Goal: Find specific page/section: Find specific page/section

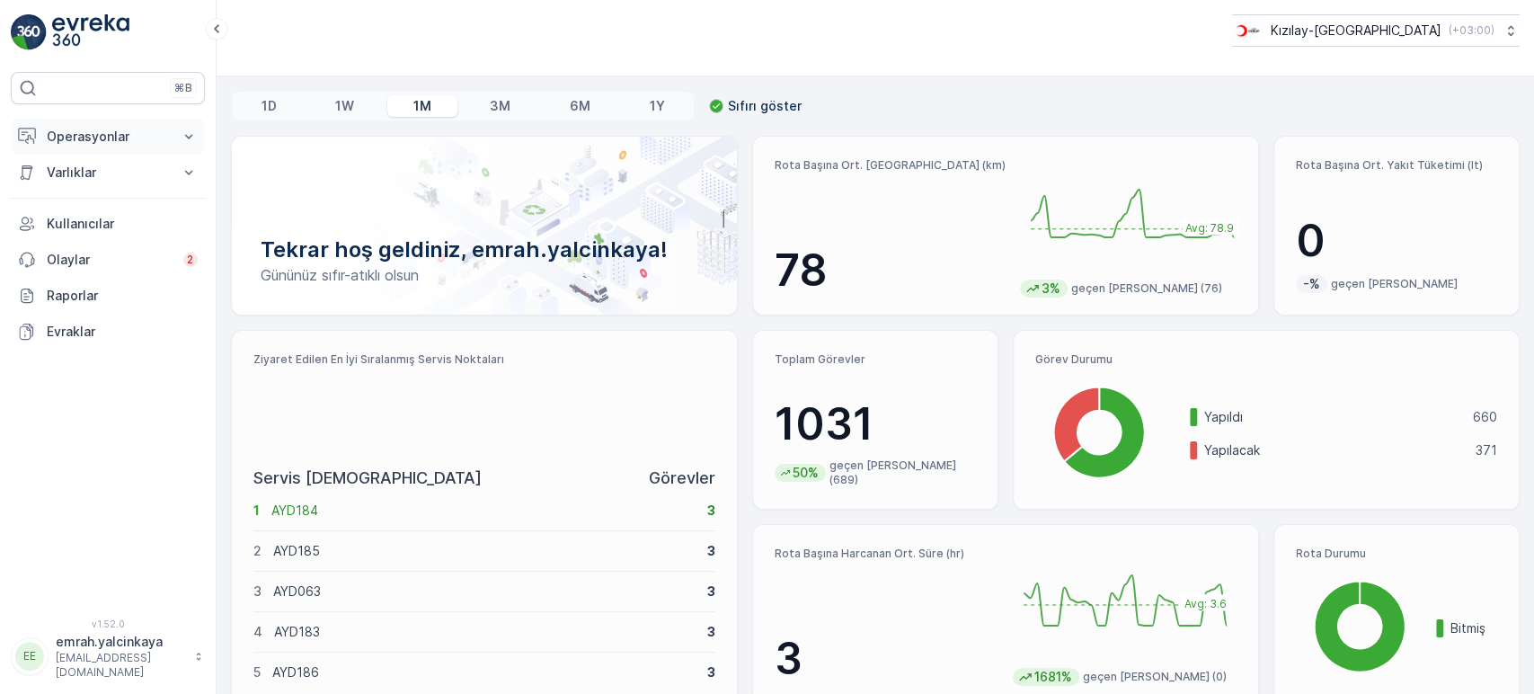
click at [84, 136] on p "Operasyonlar" at bounding box center [108, 137] width 122 height 18
click at [132, 219] on p "Rotalar & Görevler" at bounding box center [101, 217] width 111 height 18
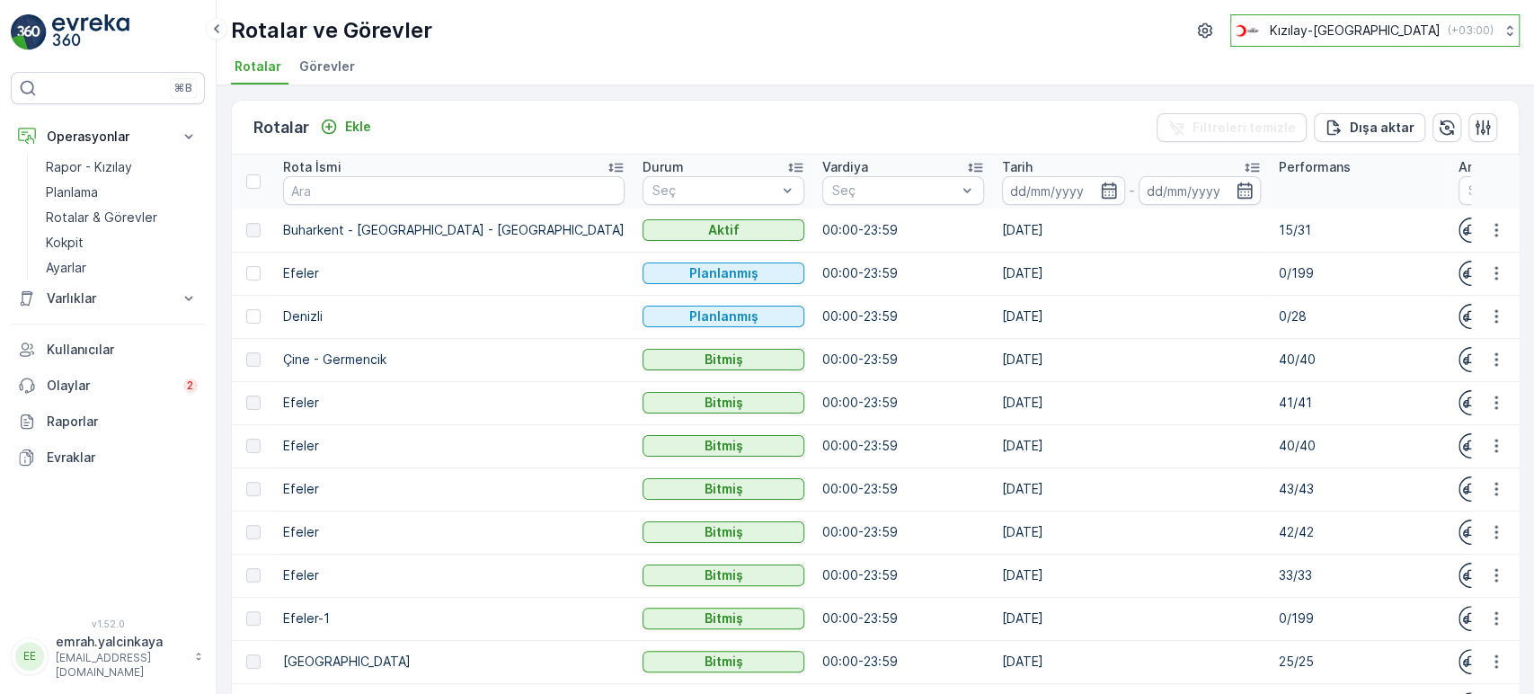
click at [1431, 33] on p "Kızılay-[GEOGRAPHIC_DATA]" at bounding box center [1355, 31] width 171 height 18
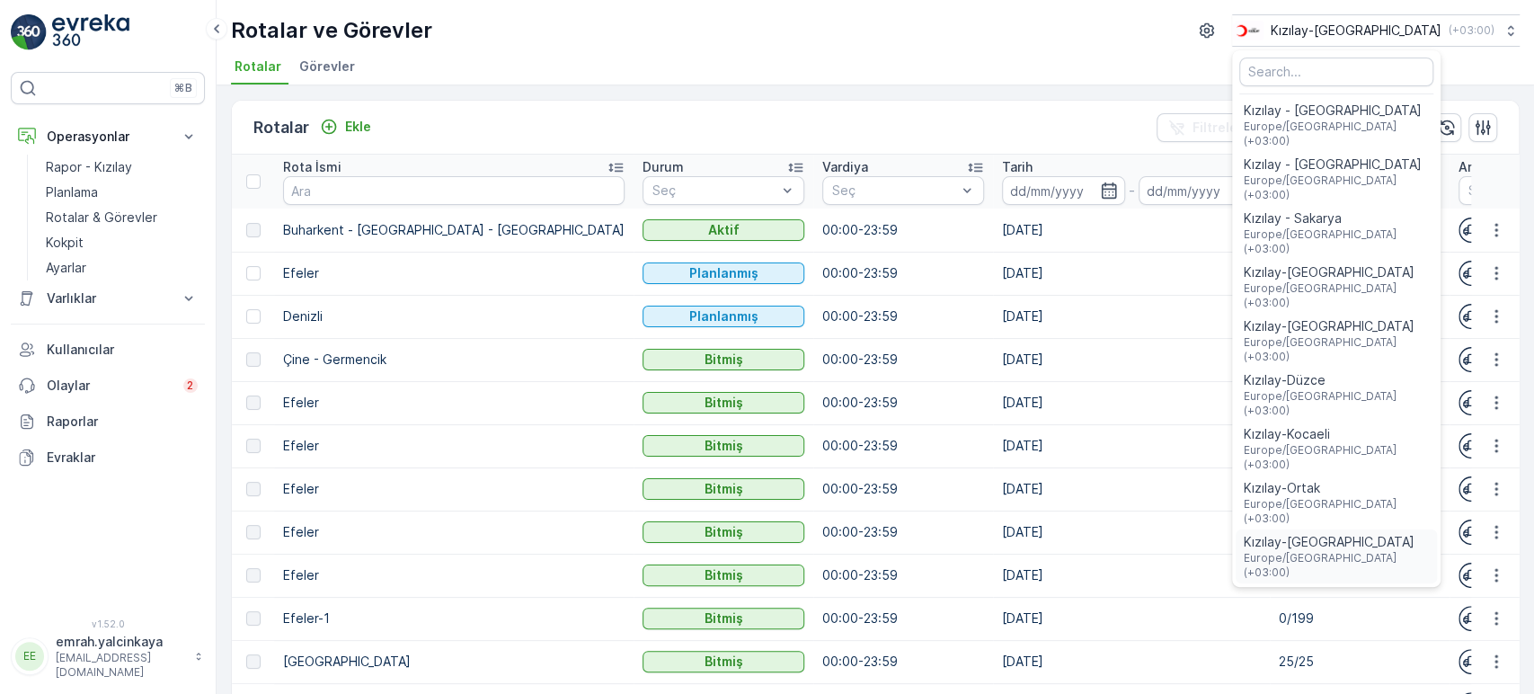
click at [1370, 533] on span "Kızılay-[GEOGRAPHIC_DATA]" at bounding box center [1336, 542] width 187 height 18
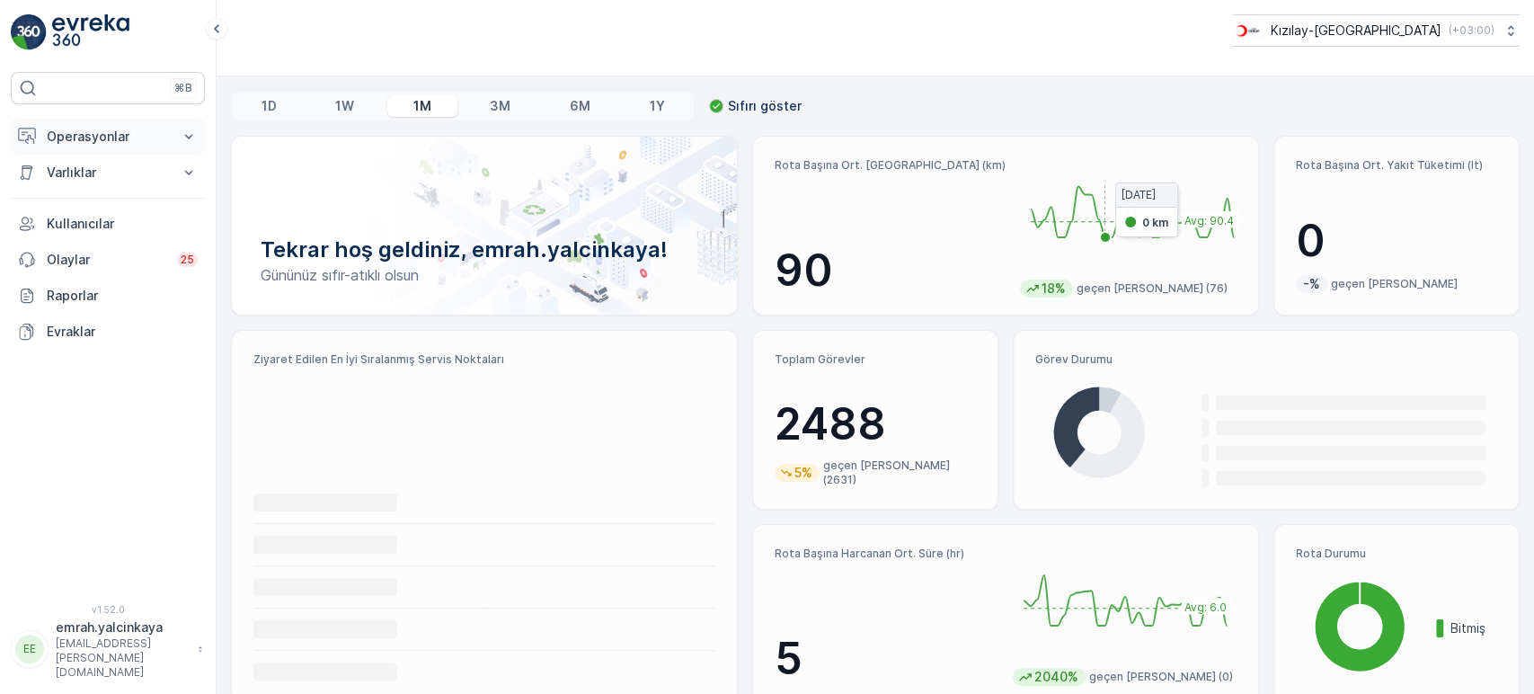
click at [95, 136] on p "Operasyonlar" at bounding box center [108, 137] width 122 height 18
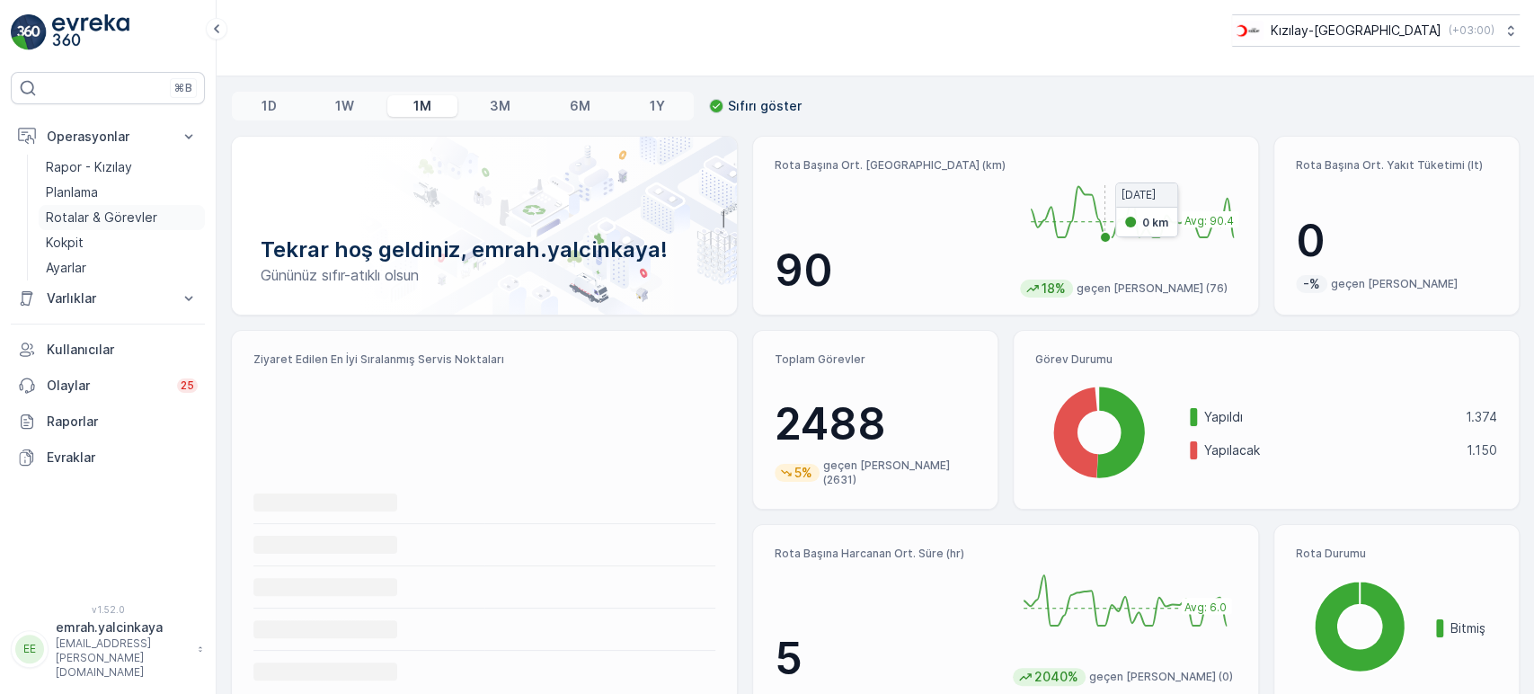
click at [91, 214] on p "Rotalar & Görevler" at bounding box center [101, 217] width 111 height 18
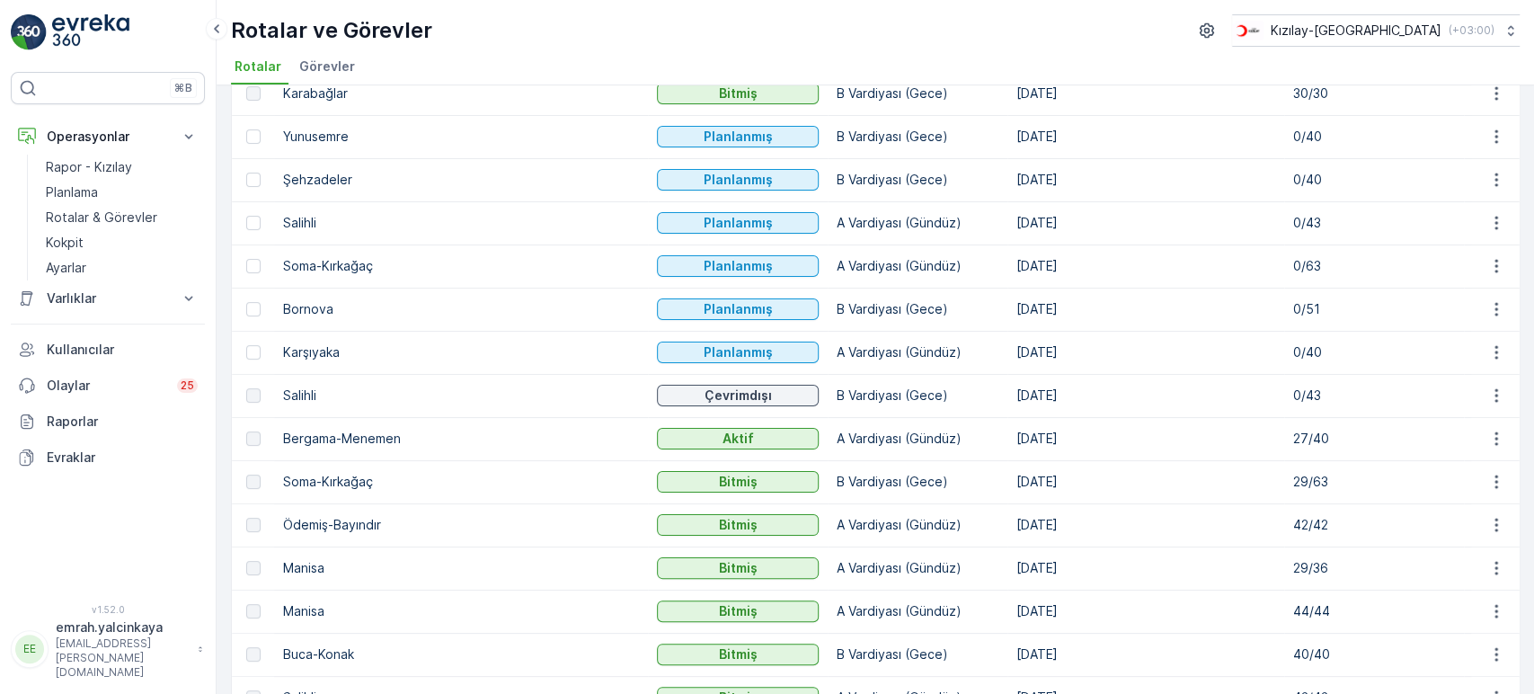
scroll to position [199, 0]
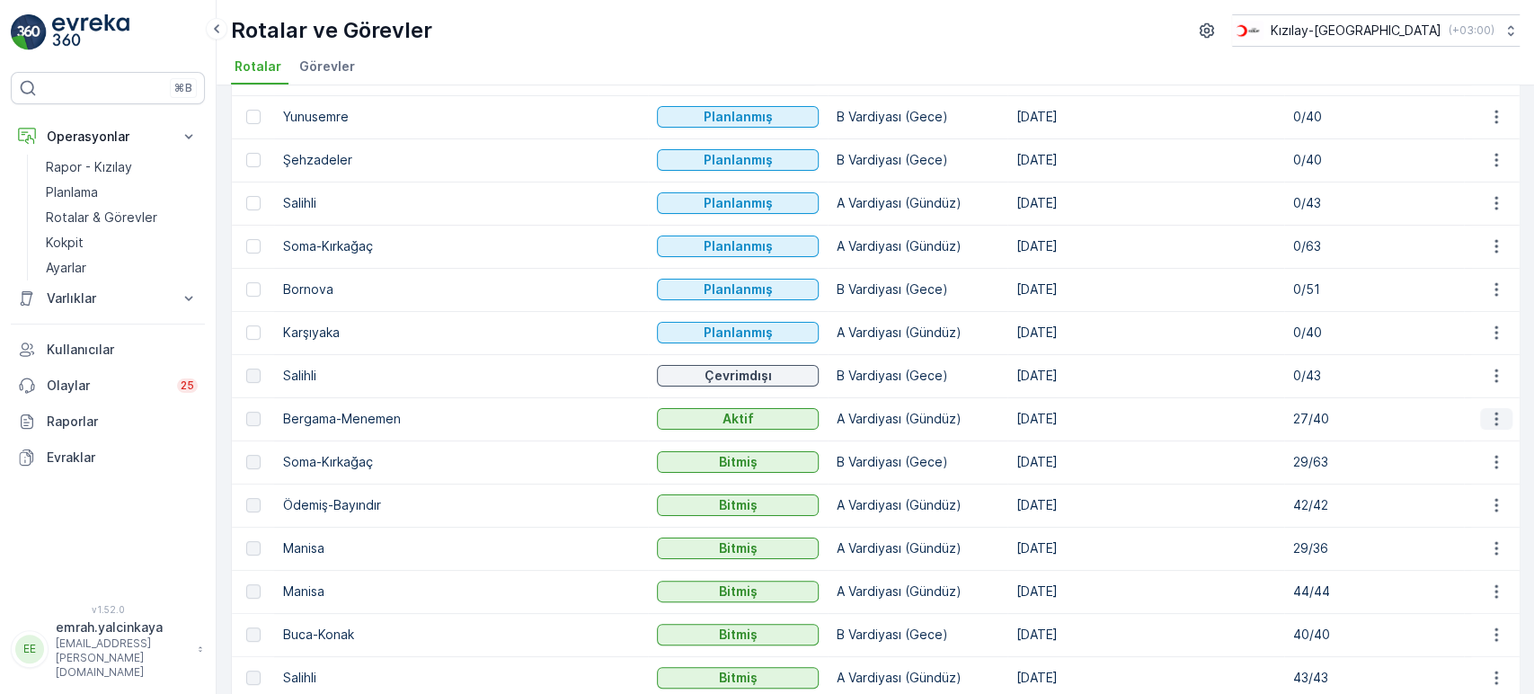
click at [1494, 417] on icon "button" at bounding box center [1495, 418] width 3 height 13
click at [1486, 447] on span "Daha fazla ayrıntı görün" at bounding box center [1454, 445] width 143 height 18
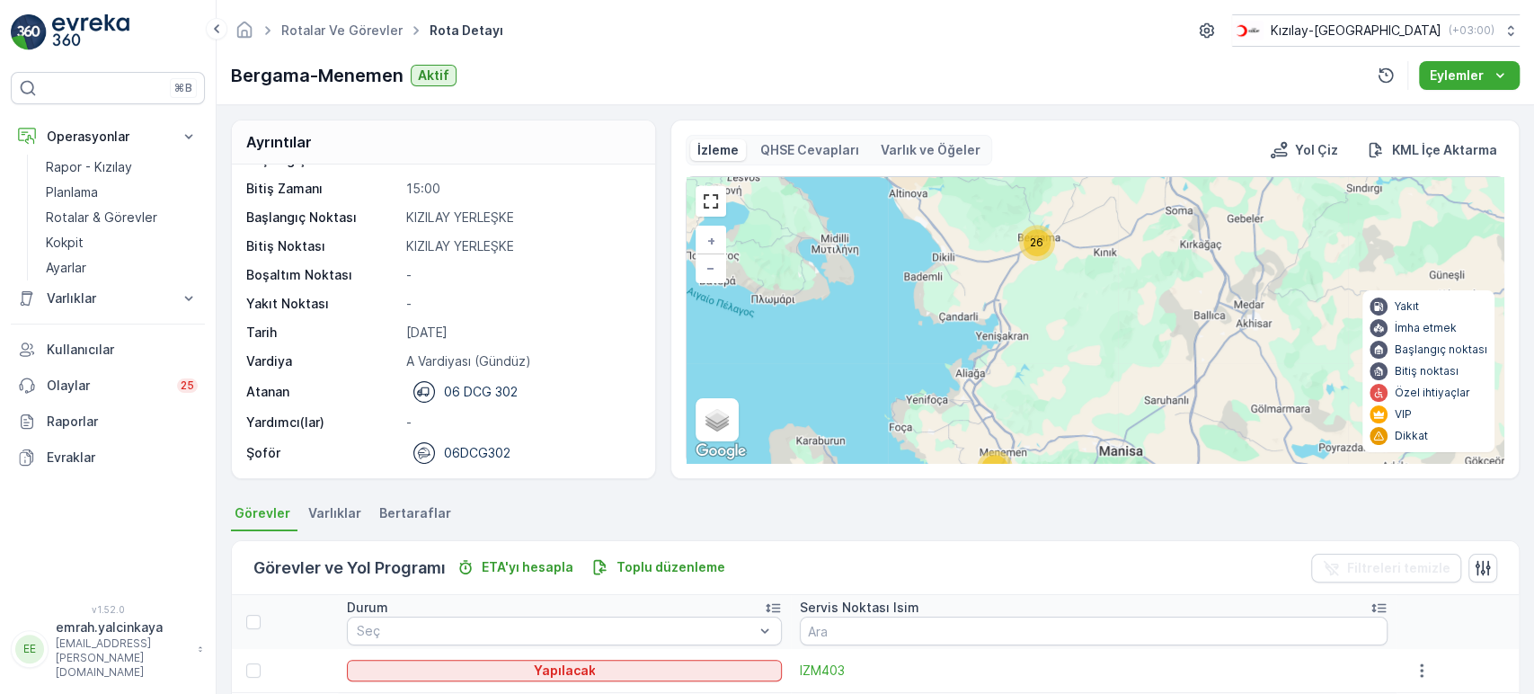
drag, startPoint x: 1085, startPoint y: 279, endPoint x: 1059, endPoint y: 370, distance: 95.0
click at [1059, 370] on div "26 14 + − Uydu Yol haritası Arazi Karışık Leaflet Klavye kısayolları Harita Ver…" at bounding box center [1095, 320] width 817 height 286
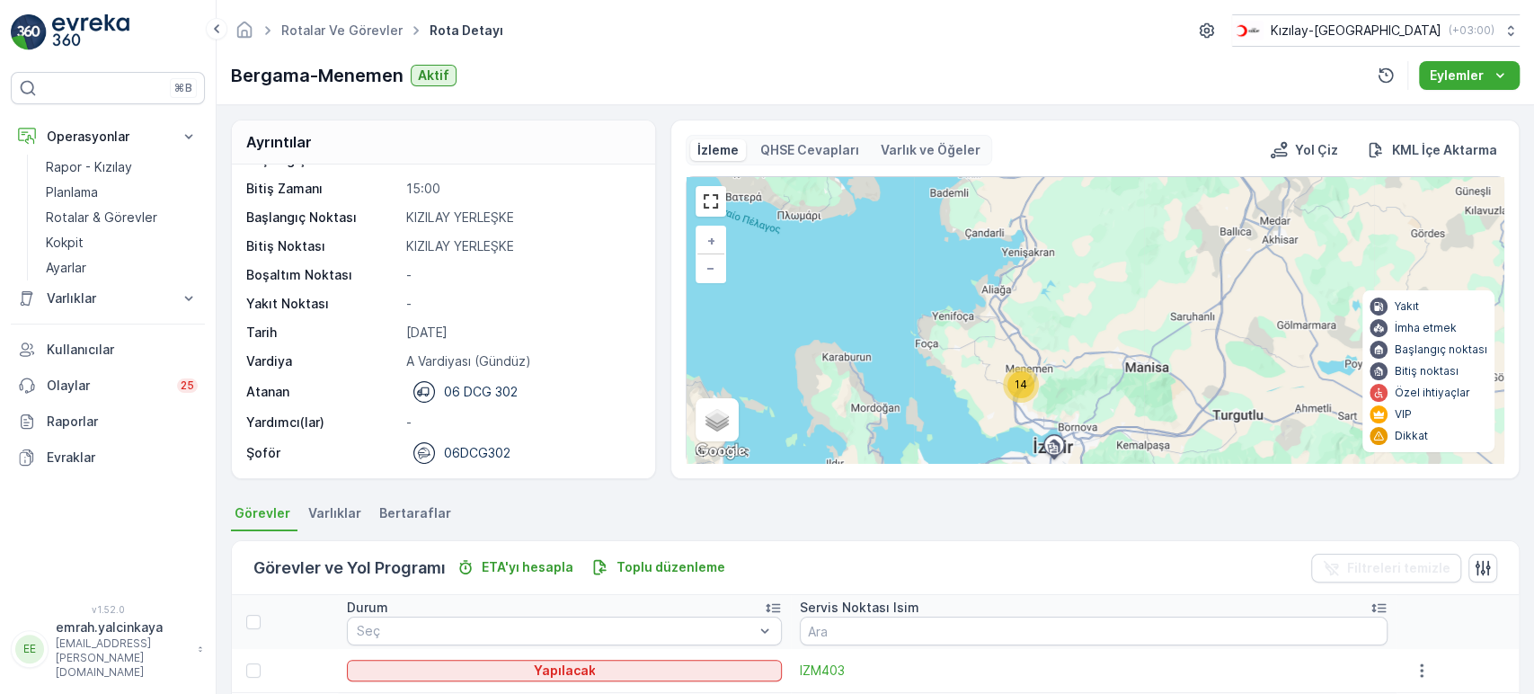
drag, startPoint x: 1079, startPoint y: 367, endPoint x: 1085, endPoint y: 257, distance: 109.8
click at [1085, 257] on div "26 14 + − Uydu Yol haritası Arazi Karışık Leaflet Klavye kısayolları Harita Ver…" at bounding box center [1095, 320] width 817 height 286
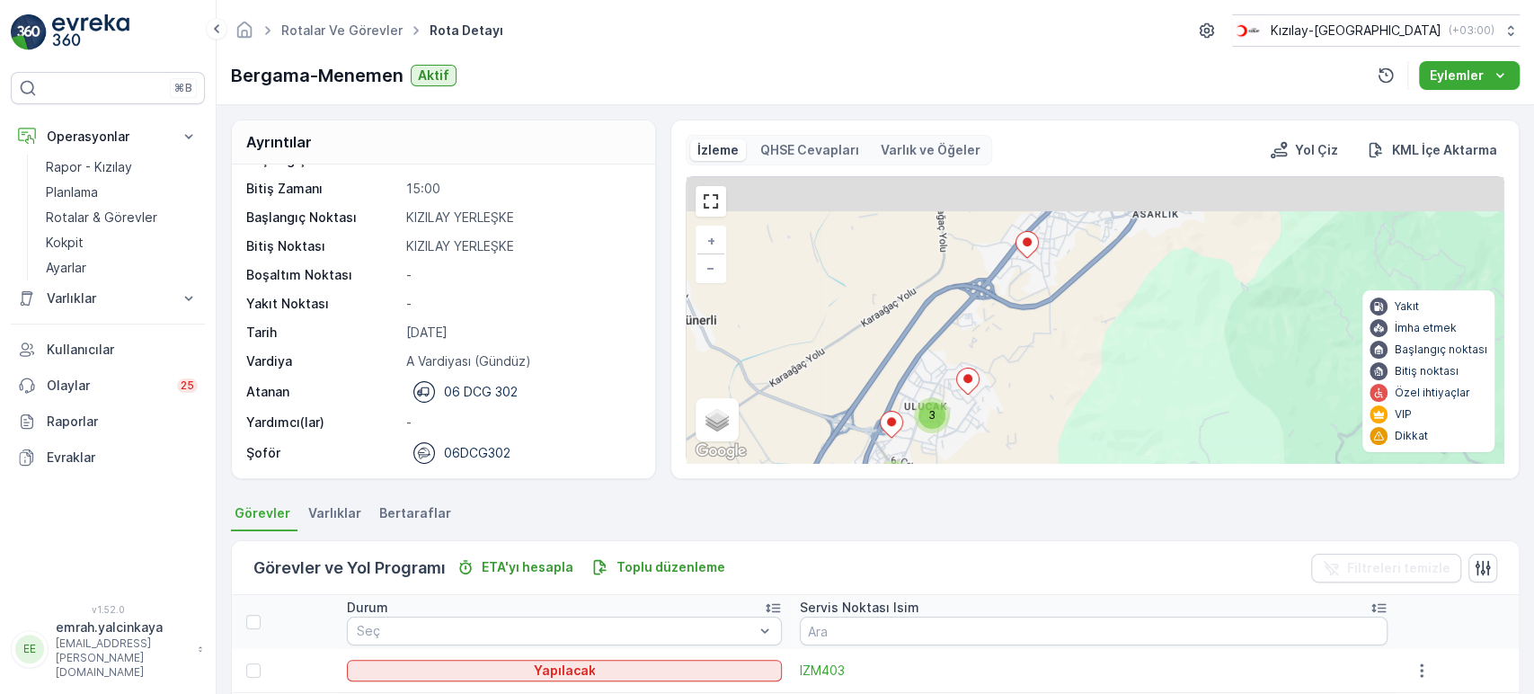
drag, startPoint x: 1117, startPoint y: 327, endPoint x: 1063, endPoint y: 424, distance: 111.0
click at [1064, 424] on div "3 2 3 5 4 9 2 3 + − Uydu Yol haritası Arazi Karışık Leaflet Klavye kısayolları …" at bounding box center [1095, 320] width 817 height 286
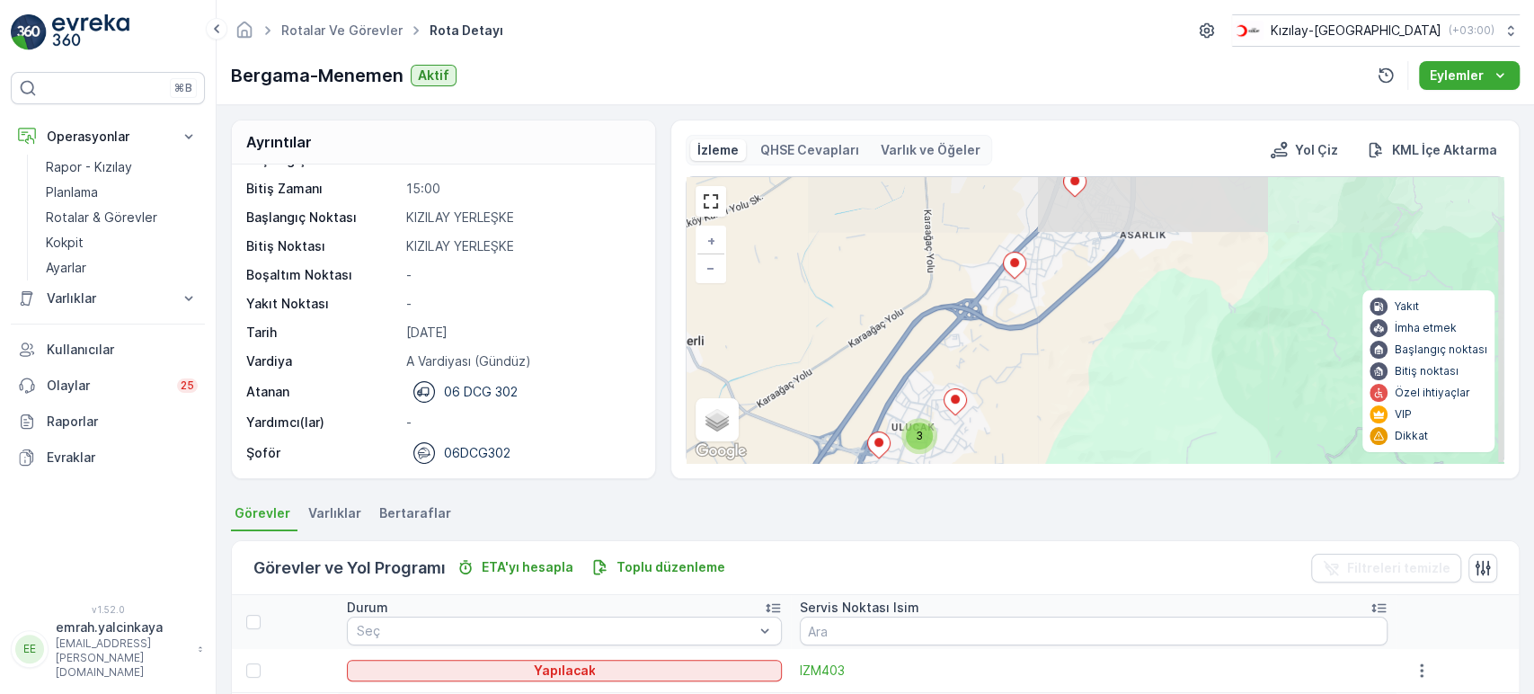
drag, startPoint x: 1080, startPoint y: 323, endPoint x: 1085, endPoint y: 367, distance: 44.4
click at [1085, 367] on div "3 2 3 5 4 9 2 3 + − Uydu Yol haritası Arazi Karışık Leaflet Klavye kısayolları …" at bounding box center [1095, 320] width 817 height 286
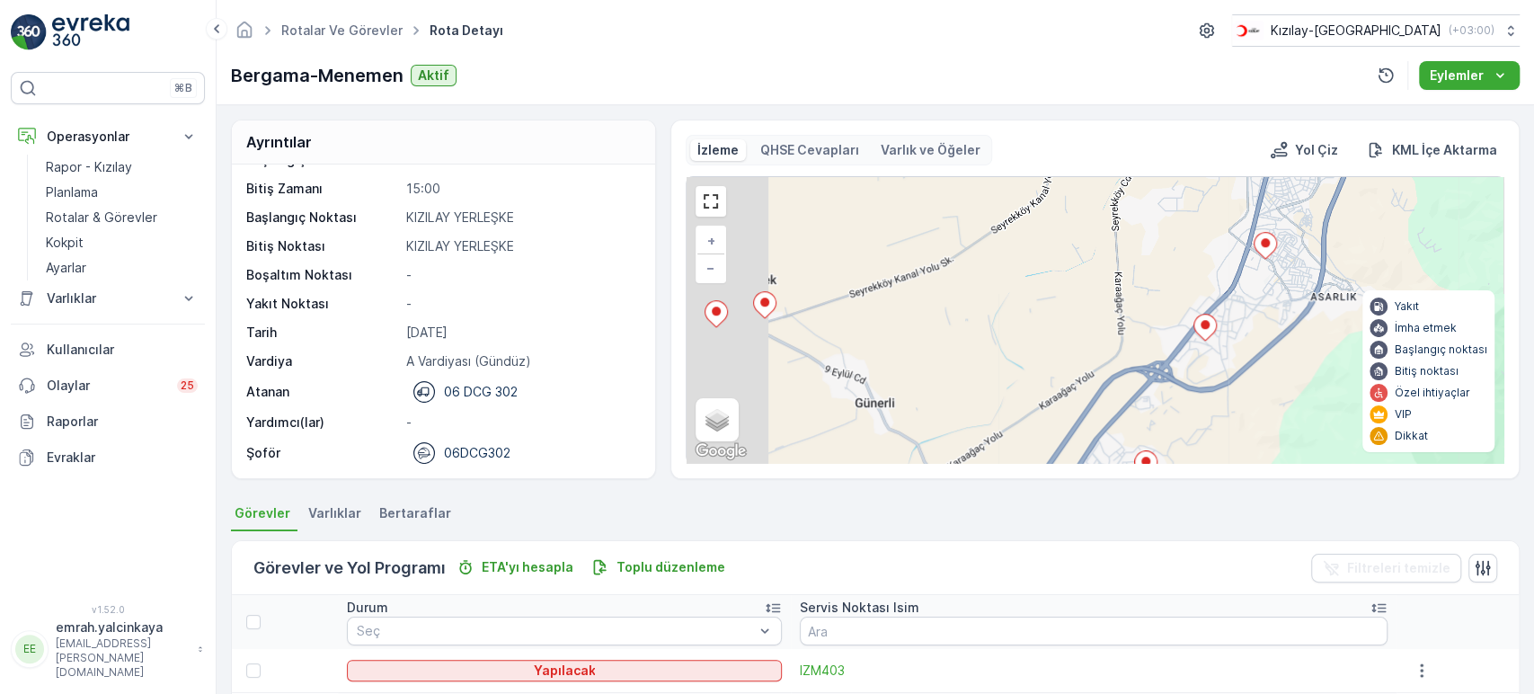
drag, startPoint x: 888, startPoint y: 348, endPoint x: 1112, endPoint y: 365, distance: 224.4
click at [1112, 365] on div "3 2 3 5 4 9 2 3 + − Uydu Yol haritası Arazi Karışık Leaflet Klavye kısayolları …" at bounding box center [1095, 320] width 817 height 286
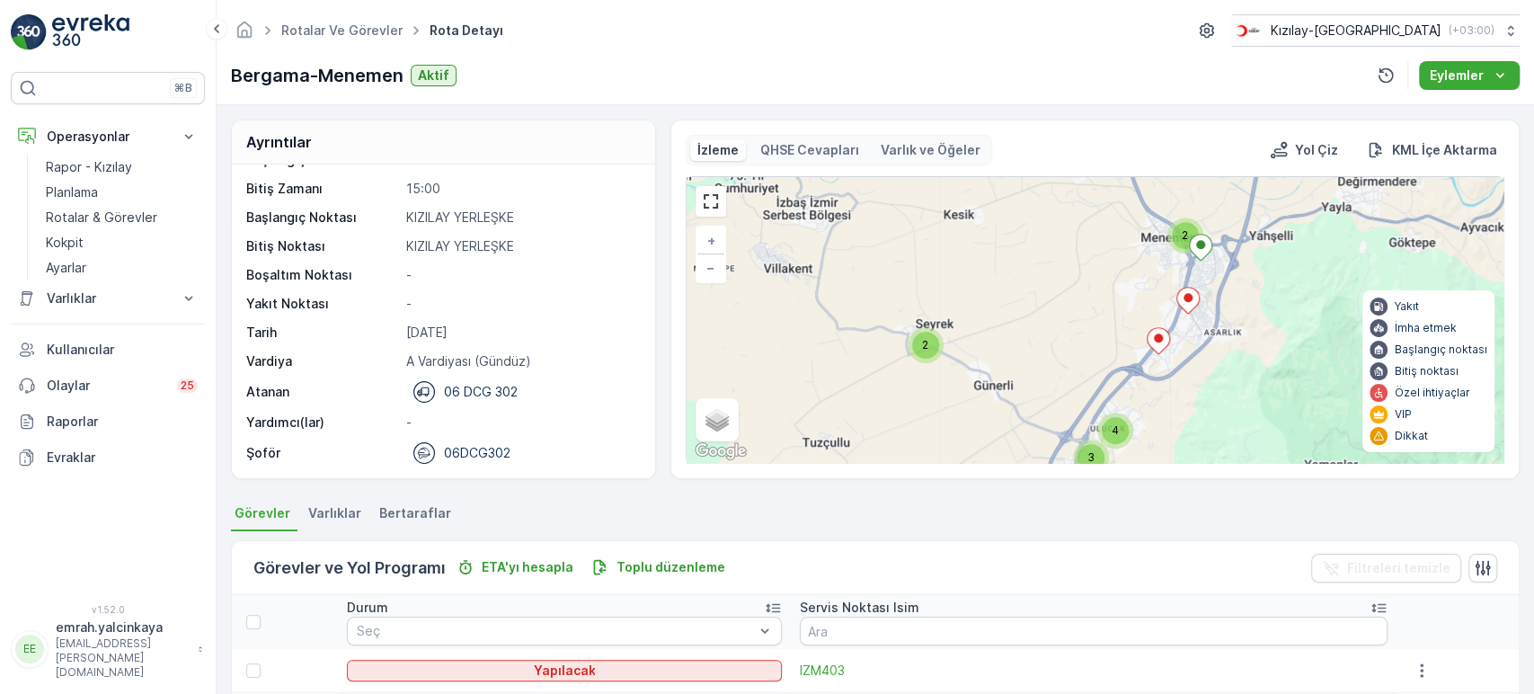
click at [1187, 309] on icon at bounding box center [1187, 301] width 22 height 26
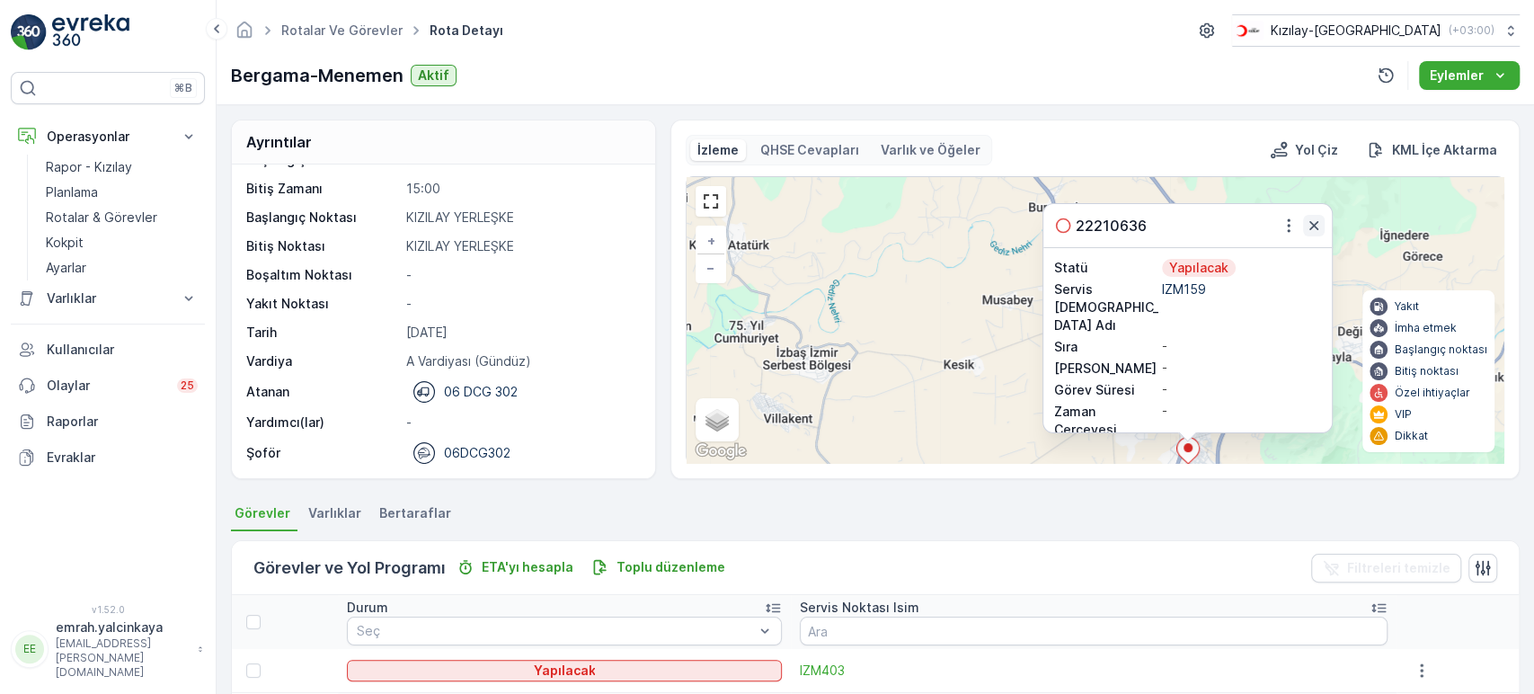
click at [1307, 235] on icon "button" at bounding box center [1314, 226] width 18 height 18
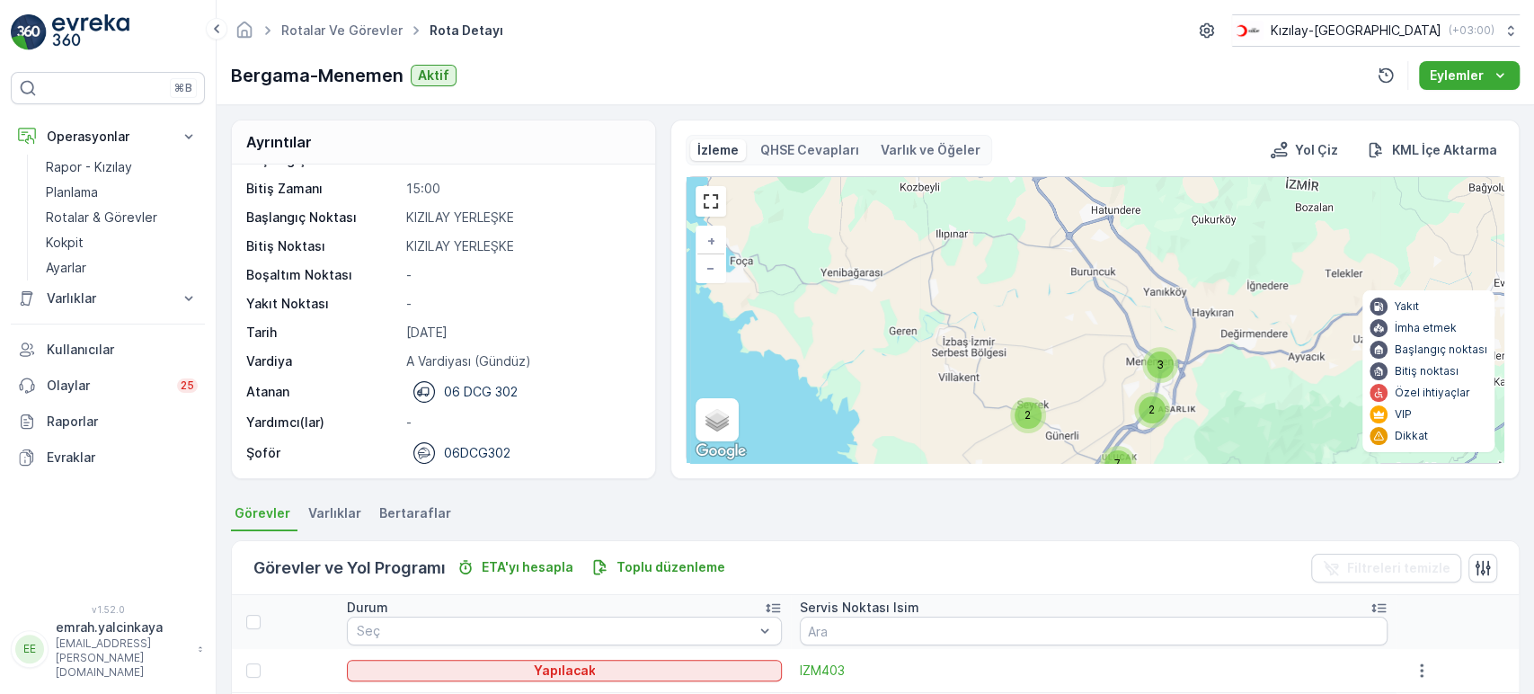
drag, startPoint x: 1251, startPoint y: 285, endPoint x: 1210, endPoint y: 386, distance: 109.3
click at [1215, 386] on div "3 23 3 7 2 2 + − Uydu Yol haritası Arazi Karışık Leaflet Klavye kısayolları Har…" at bounding box center [1095, 320] width 817 height 286
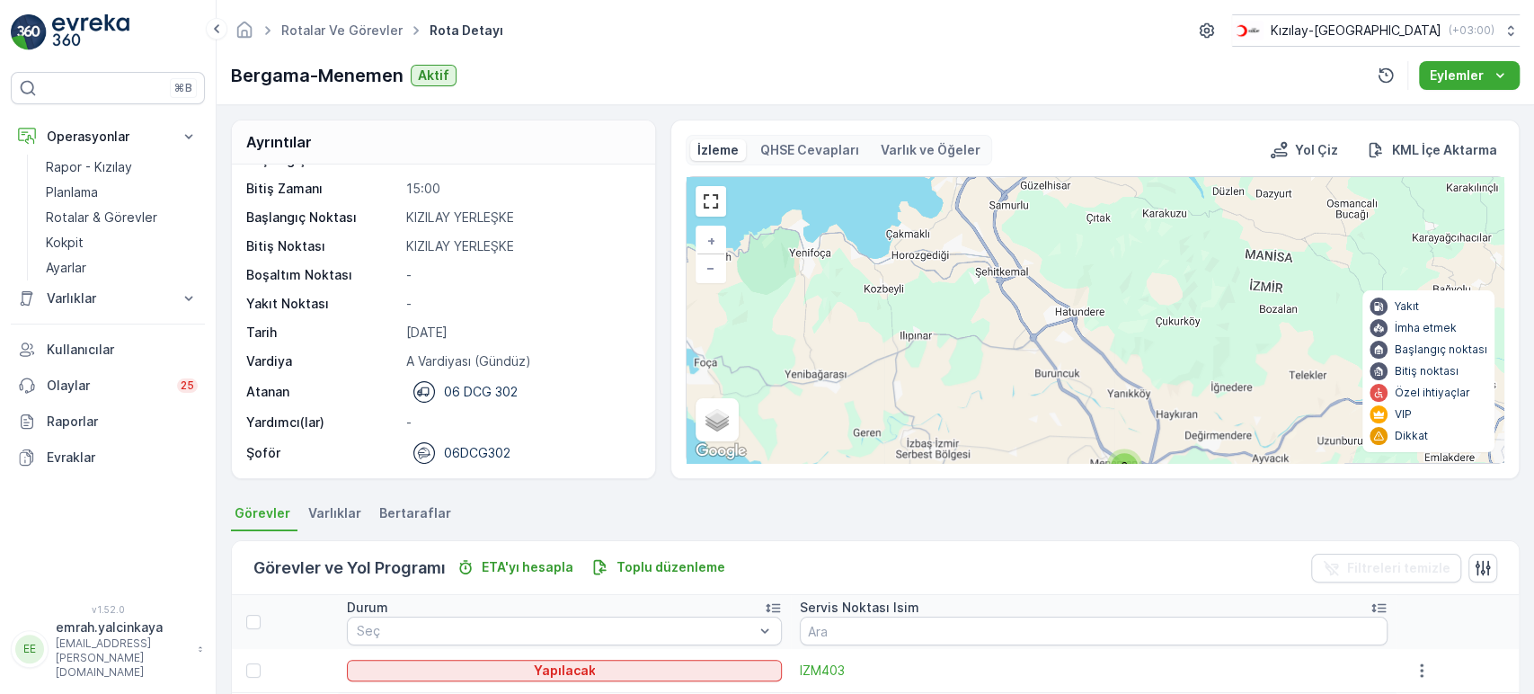
drag, startPoint x: 1121, startPoint y: 265, endPoint x: 1130, endPoint y: 369, distance: 104.6
click at [1130, 368] on div "3 23 3 7 2 2 + − Uydu Yol haritası Arazi Karışık Leaflet Klavye kısayolları Har…" at bounding box center [1095, 320] width 817 height 286
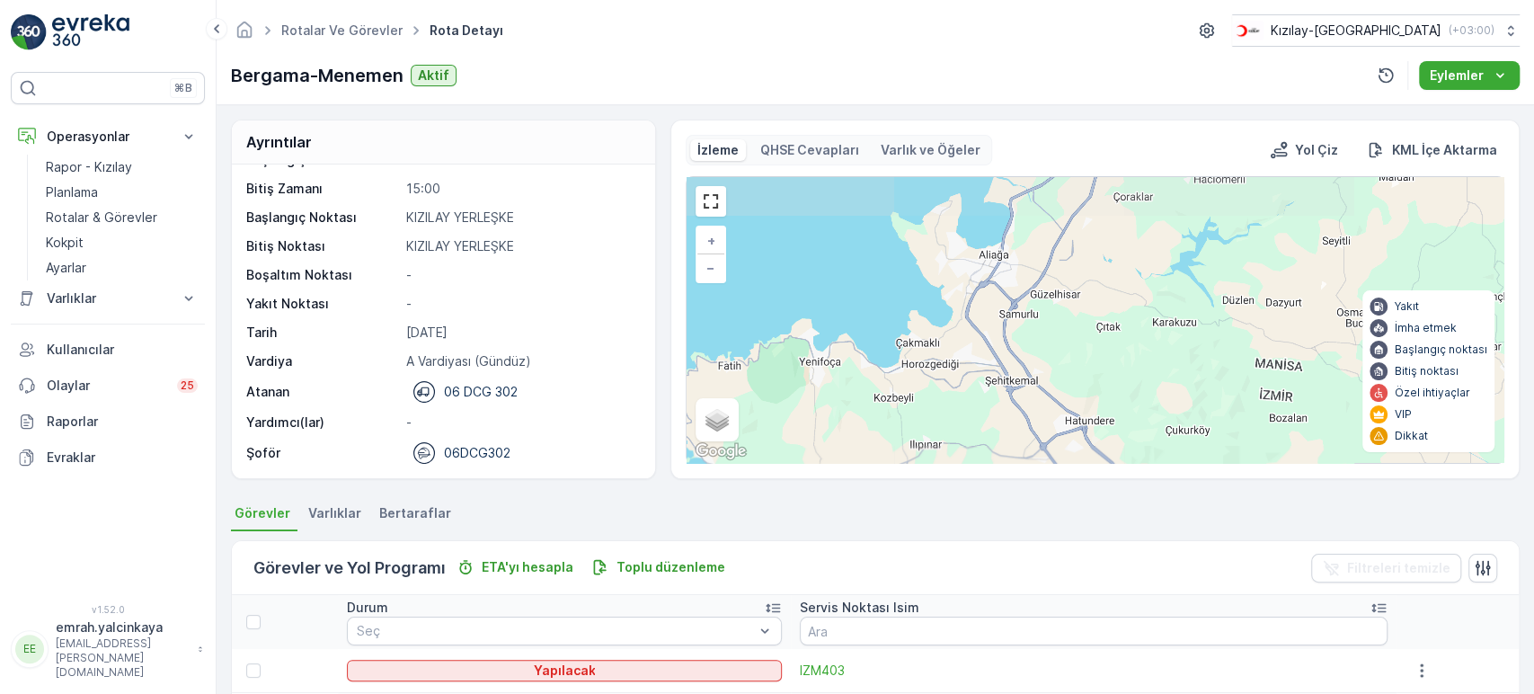
drag, startPoint x: 1145, startPoint y: 285, endPoint x: 1129, endPoint y: 365, distance: 81.6
click at [1129, 365] on div "3 23 3 7 2 2 + − Uydu Yol haritası Arazi Karışık Leaflet Klavye kısayolları Har…" at bounding box center [1095, 320] width 817 height 286
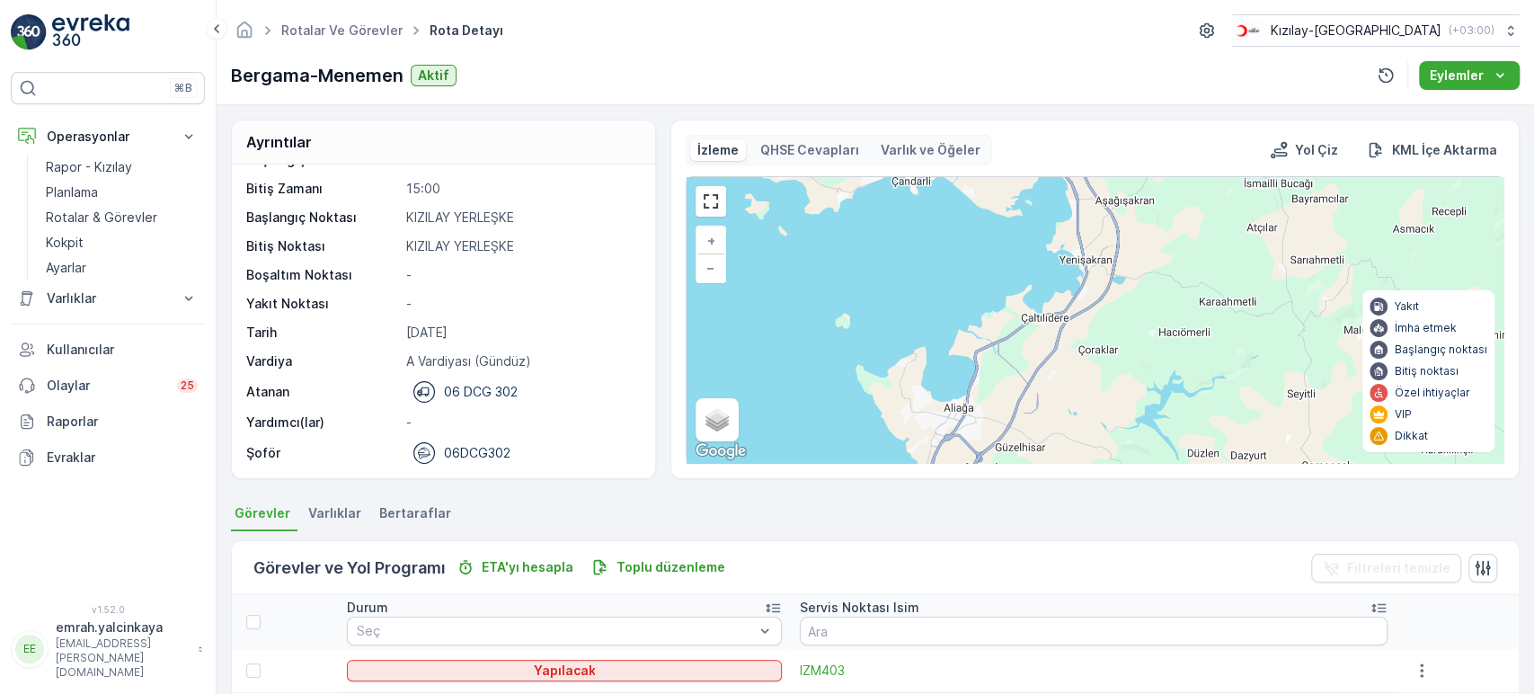
drag, startPoint x: 1119, startPoint y: 340, endPoint x: 1114, endPoint y: 350, distance: 11.7
click at [1112, 358] on div "3 23 3 7 2 2 + − Uydu Yol haritası Arazi Karışık Leaflet Klavye kısayolları Har…" at bounding box center [1095, 320] width 817 height 286
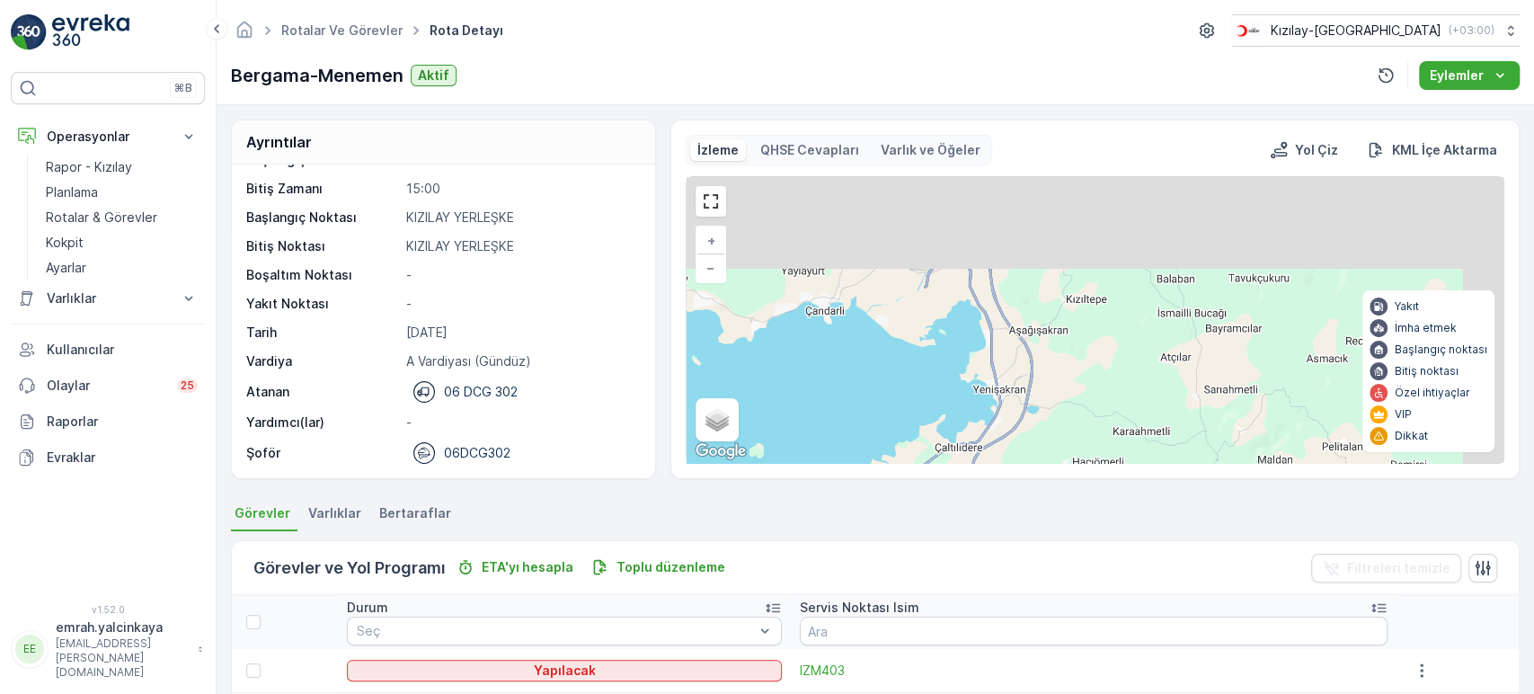
drag, startPoint x: 1166, startPoint y: 264, endPoint x: 1137, endPoint y: 343, distance: 84.5
click at [1082, 380] on div "3 23 3 7 2 2 + − Uydu Yol haritası Arazi Karışık Leaflet Klavye kısayolları Har…" at bounding box center [1095, 320] width 817 height 286
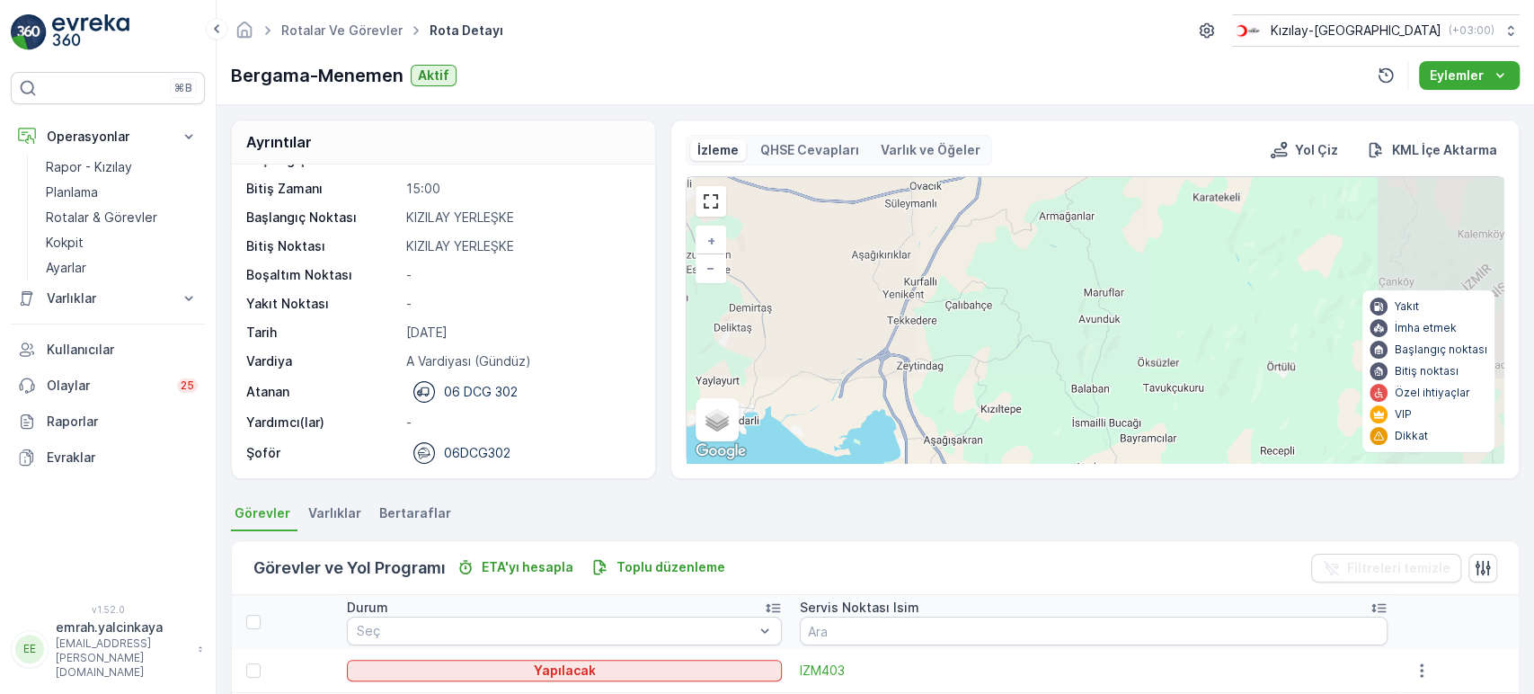
drag, startPoint x: 1185, startPoint y: 309, endPoint x: 1132, endPoint y: 352, distance: 68.3
click at [1102, 412] on div "3 23 3 7 2 2 + − Uydu Yol haritası Arazi Karışık Leaflet Klavye kısayolları Har…" at bounding box center [1095, 320] width 817 height 286
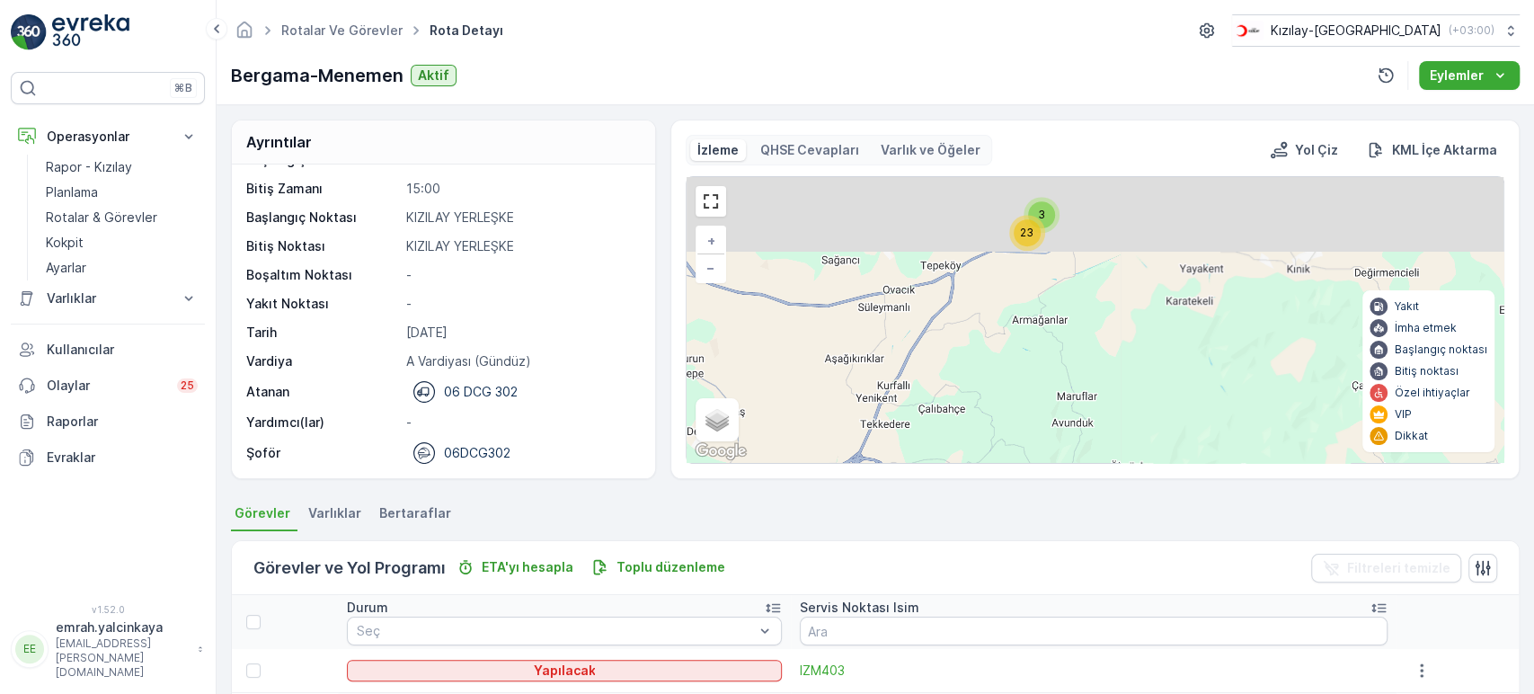
drag, startPoint x: 1174, startPoint y: 289, endPoint x: 1153, endPoint y: 396, distance: 108.9
click at [1153, 396] on div "3 23 3 7 2 2 + − Uydu Yol haritası Arazi Karışık Leaflet Klavye kısayolları Har…" at bounding box center [1095, 320] width 817 height 286
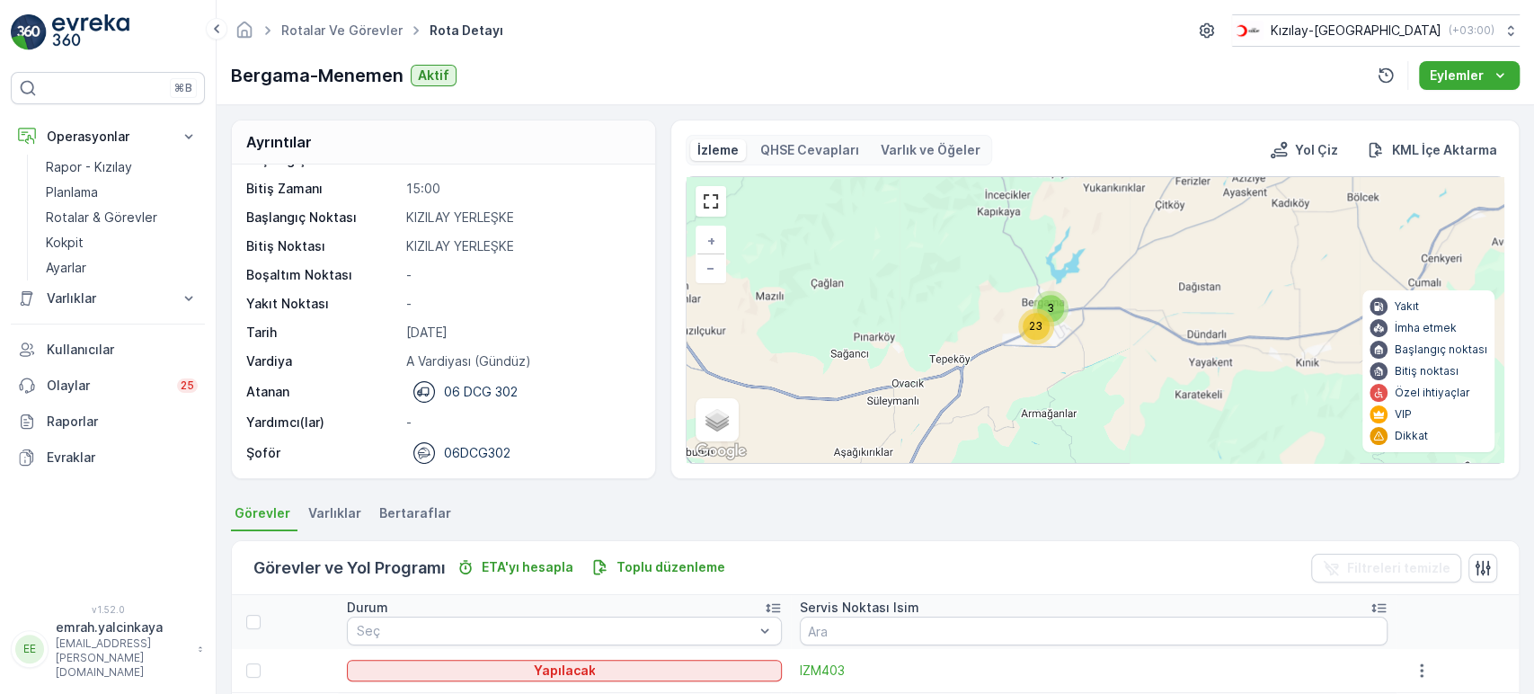
drag, startPoint x: 1073, startPoint y: 293, endPoint x: 1083, endPoint y: 386, distance: 94.0
click at [1083, 386] on div "3 23 3 7 2 2 + − Uydu Yol haritası Arazi Karışık Leaflet Klavye kısayolları Har…" at bounding box center [1095, 320] width 817 height 286
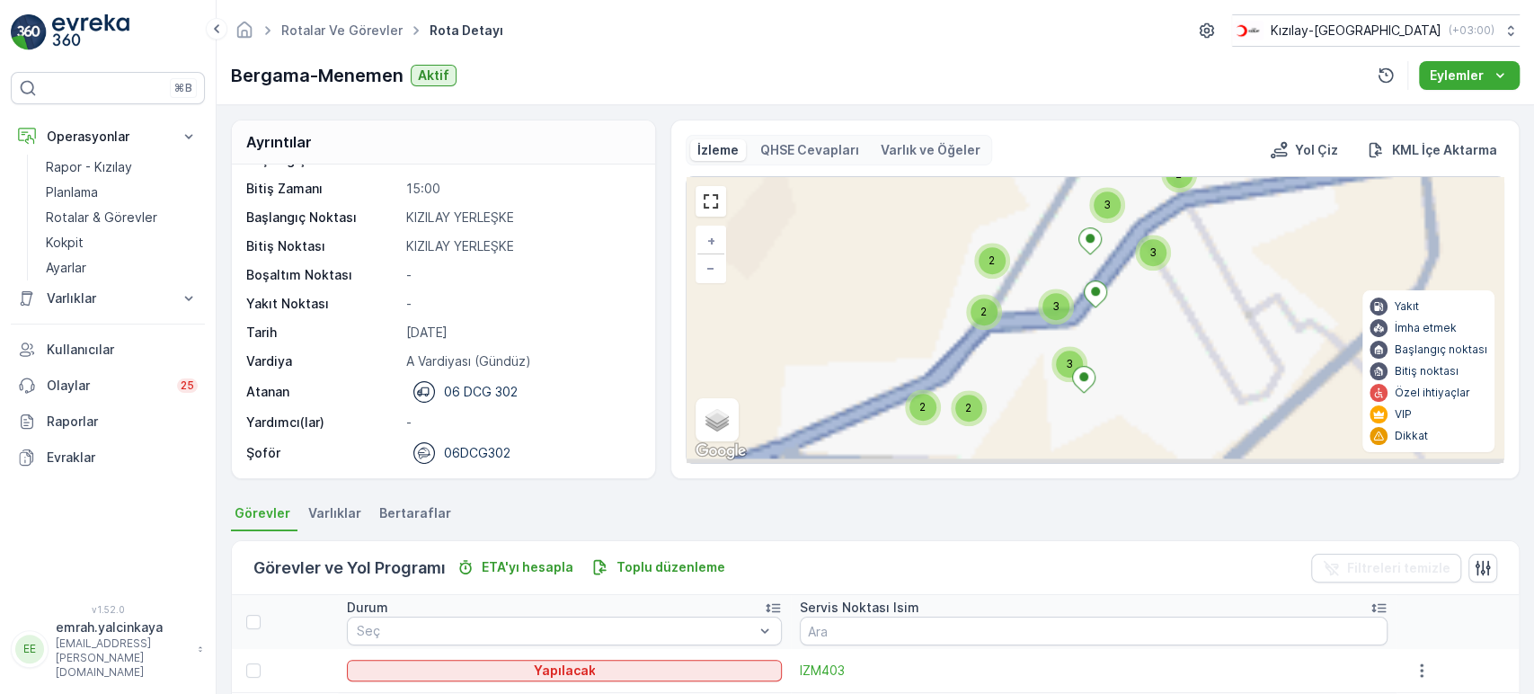
drag, startPoint x: 1097, startPoint y: 394, endPoint x: 1180, endPoint y: 339, distance: 99.2
click at [1180, 339] on div "2 2 3 3 2 2 2 3 3 3 + − Uydu Yol haritası Arazi Karışık Leaflet Klavye kısayoll…" at bounding box center [1095, 320] width 817 height 286
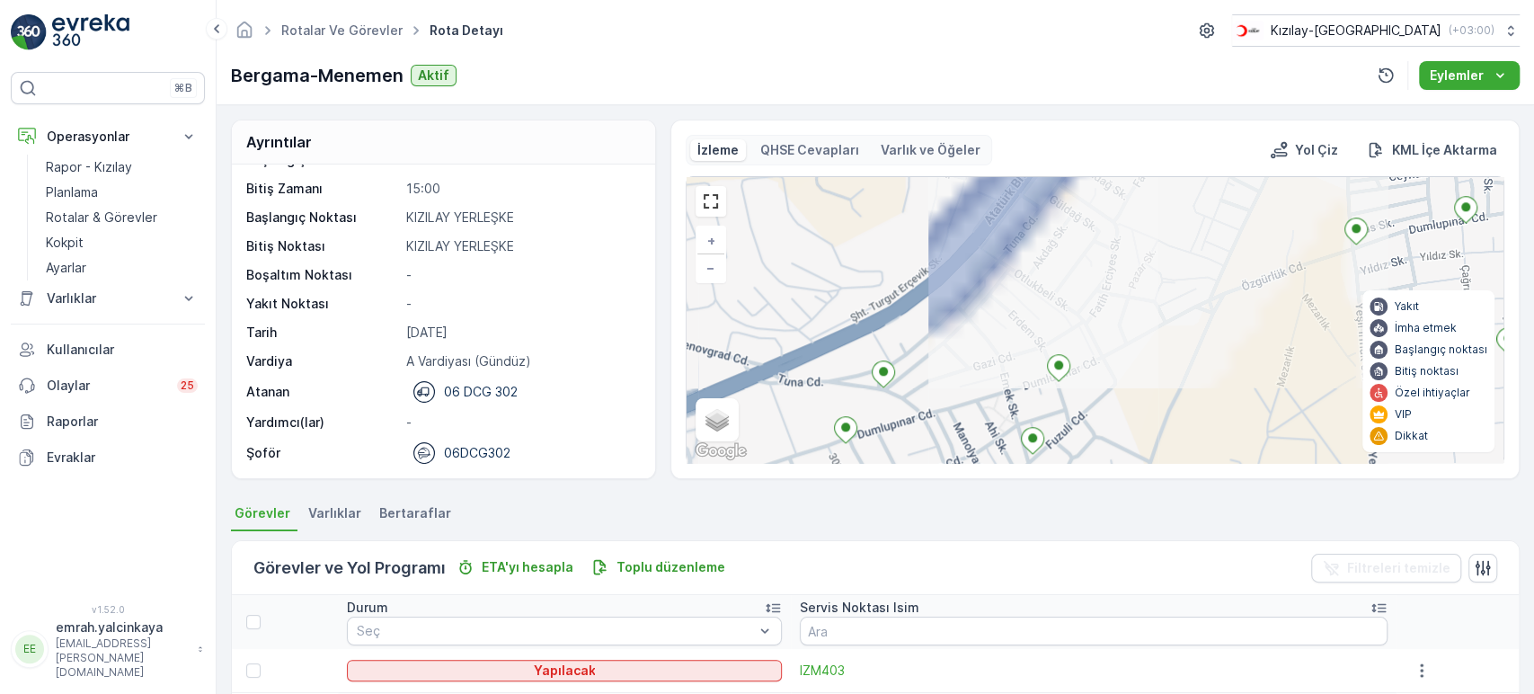
drag, startPoint x: 1003, startPoint y: 347, endPoint x: 961, endPoint y: 447, distance: 108.0
click at [957, 452] on div "+ − Uydu Yol haritası Arazi Karışık Leaflet Klavye kısayolları Harita Verileri …" at bounding box center [1095, 320] width 817 height 286
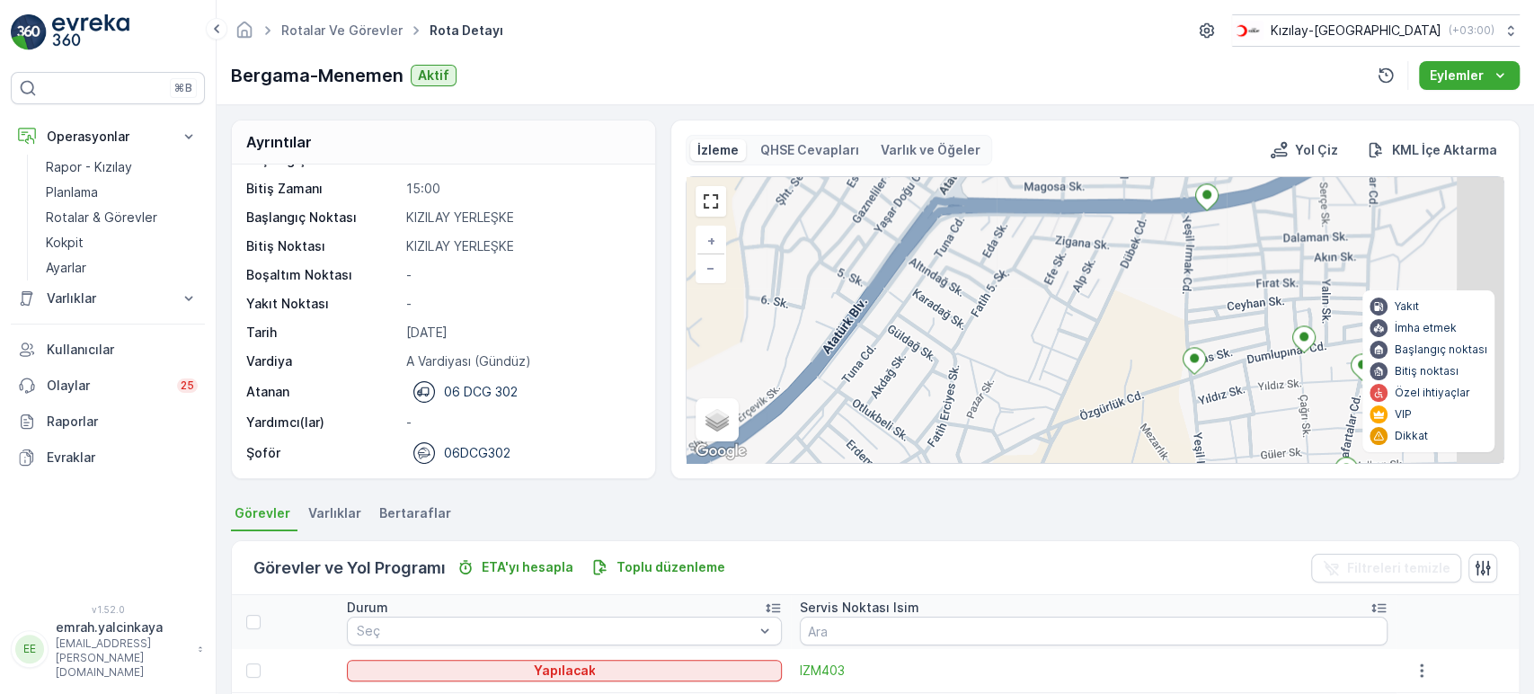
drag, startPoint x: 1183, startPoint y: 335, endPoint x: 1030, endPoint y: 415, distance: 172.4
click at [1027, 426] on div "+ − Uydu Yol haritası Arazi Karışık Leaflet Klavye kısayolları Harita Verileri …" at bounding box center [1095, 320] width 817 height 286
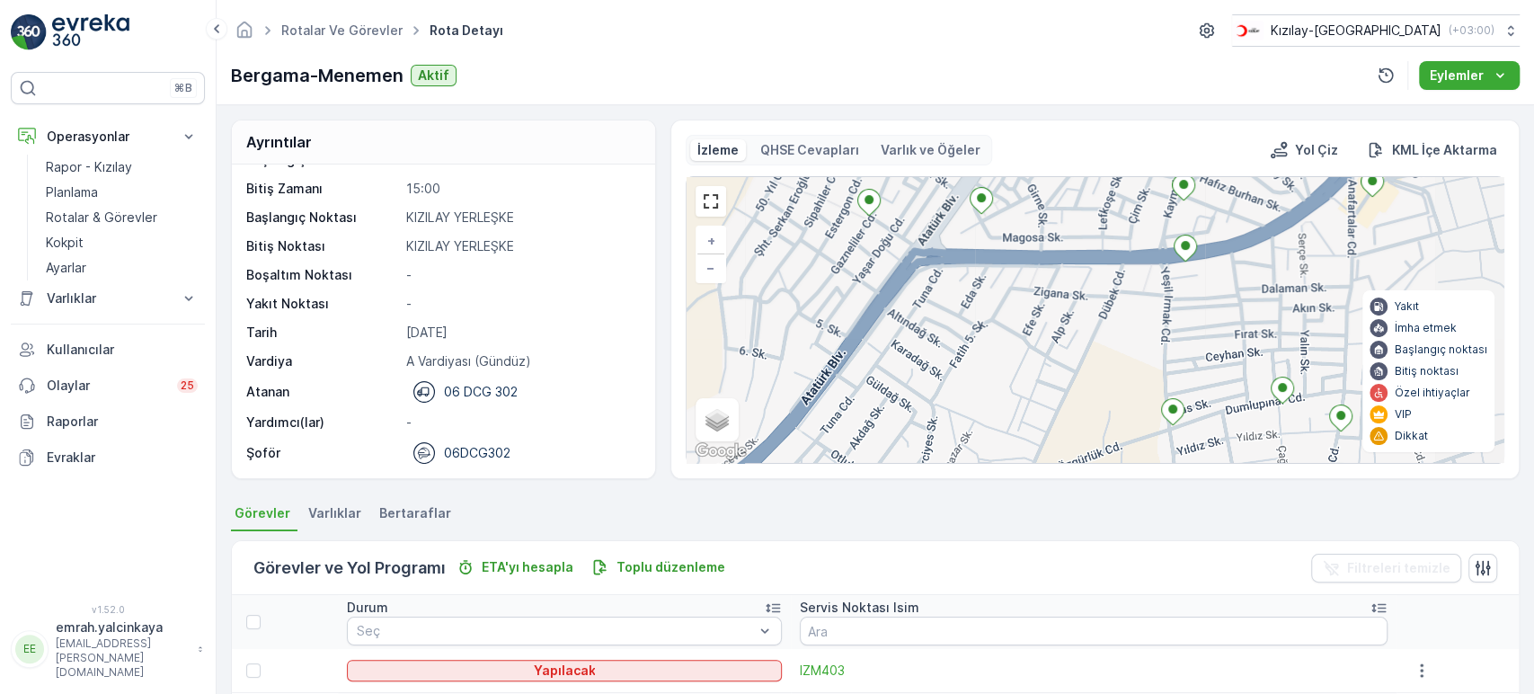
drag, startPoint x: 1054, startPoint y: 336, endPoint x: 1019, endPoint y: 413, distance: 84.9
click at [1032, 439] on div "+ − Uydu Yol haritası Arazi Karışık Leaflet Klavye kısayolları Harita Verileri …" at bounding box center [1095, 320] width 817 height 286
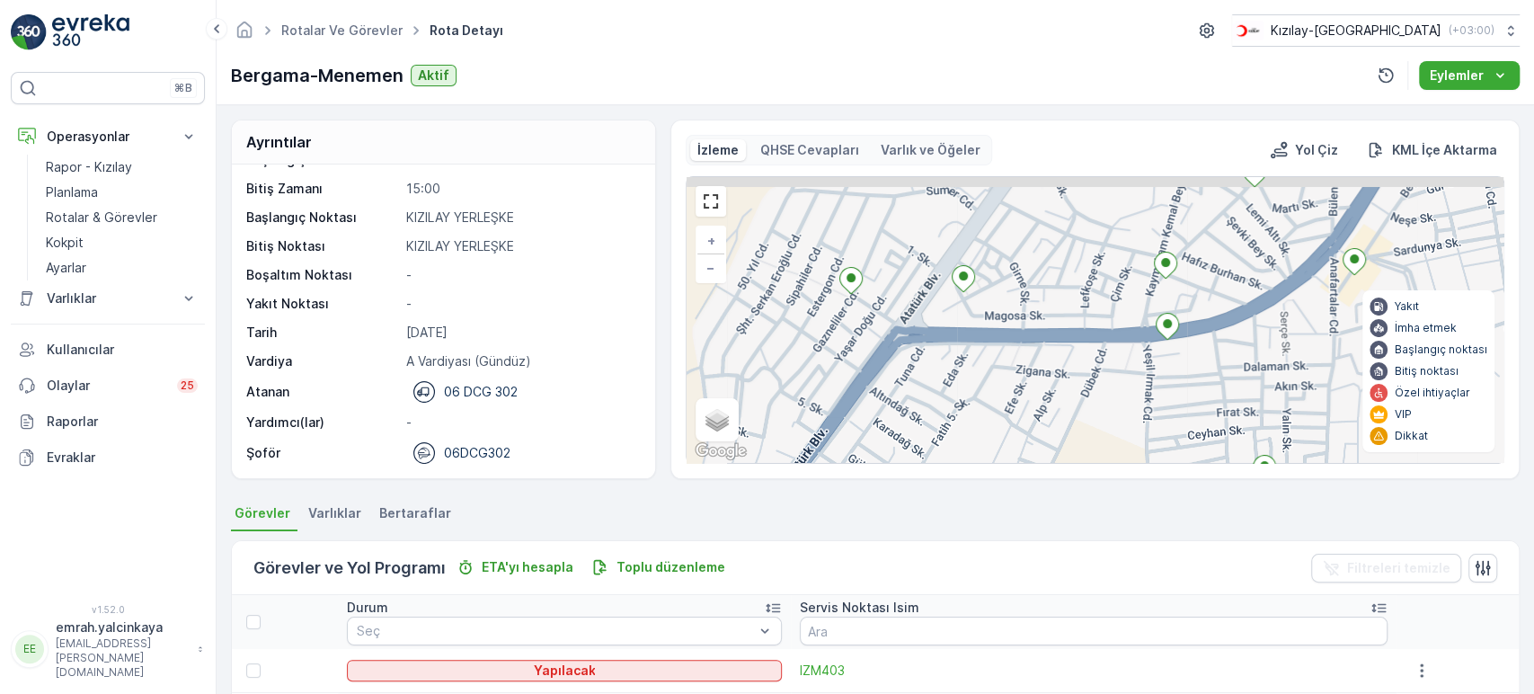
drag, startPoint x: 1021, startPoint y: 297, endPoint x: 1002, endPoint y: 383, distance: 88.3
click at [1002, 383] on div "+ − Uydu Yol haritası Arazi Karışık Leaflet Klavye kısayolları Harita Verileri …" at bounding box center [1095, 320] width 817 height 286
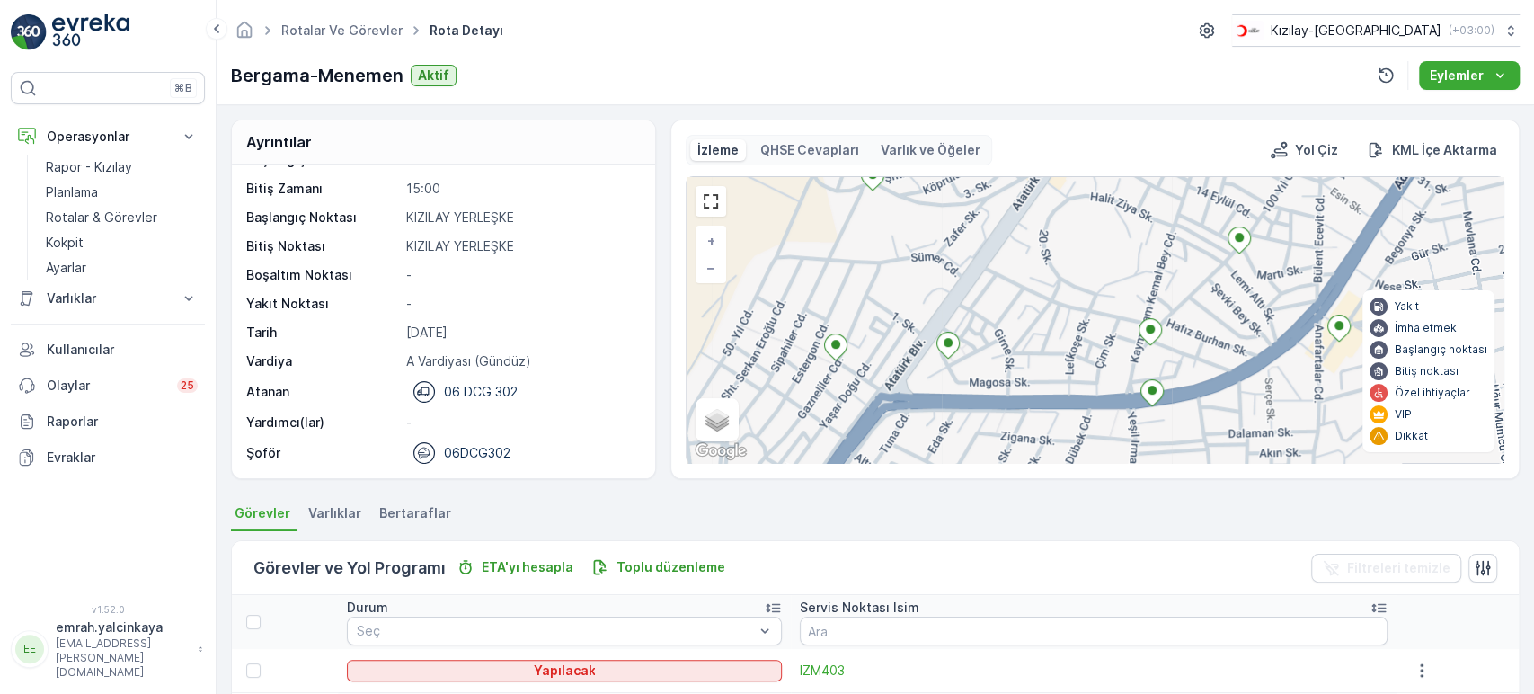
drag, startPoint x: 1091, startPoint y: 265, endPoint x: 1064, endPoint y: 386, distance: 124.3
click at [1064, 386] on div "+ − Uydu Yol haritası Arazi Karışık Leaflet Klavye kısayolları Harita Verileri …" at bounding box center [1095, 320] width 817 height 286
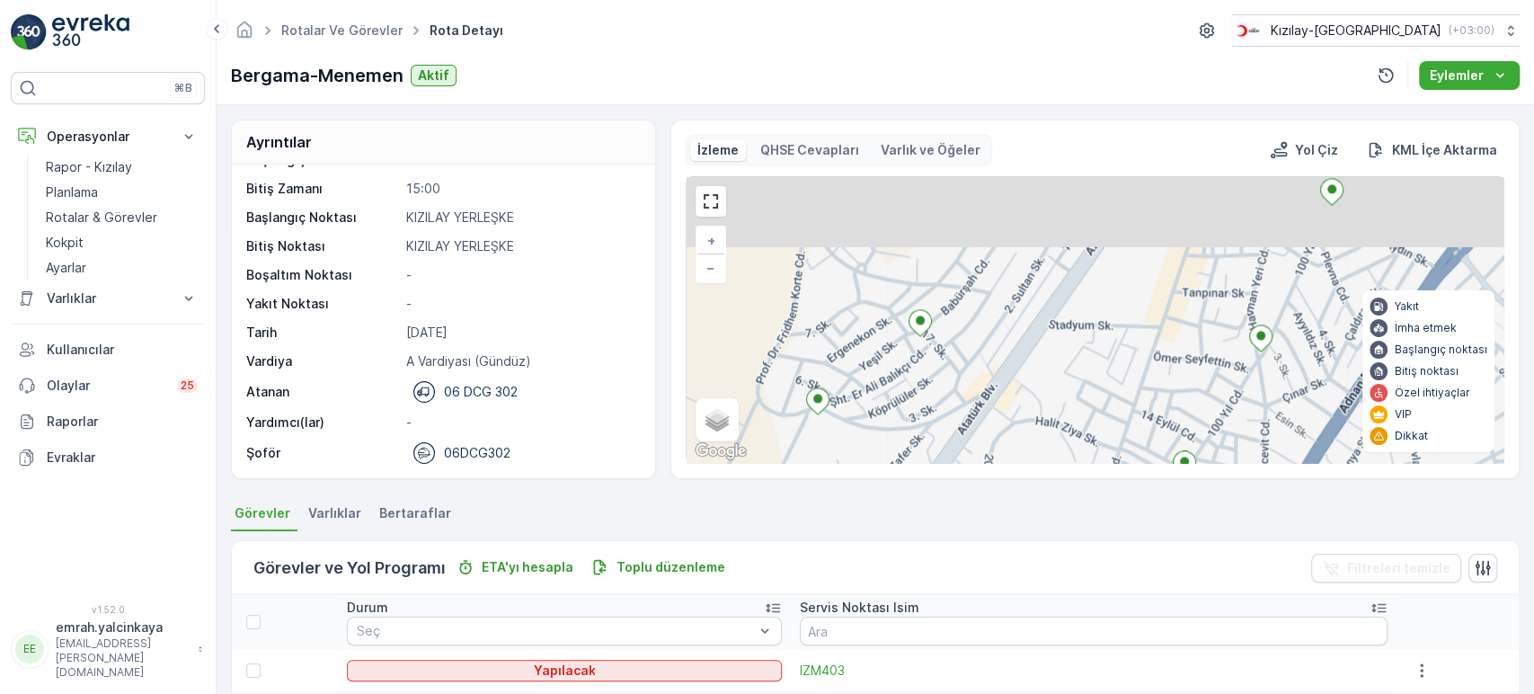
drag, startPoint x: 1076, startPoint y: 354, endPoint x: 1066, endPoint y: 378, distance: 26.2
click at [1066, 378] on div "+ − Uydu Yol haritası Arazi Karışık Leaflet Klavye kısayolları Harita Verileri …" at bounding box center [1095, 320] width 817 height 286
